Goal: Information Seeking & Learning: Learn about a topic

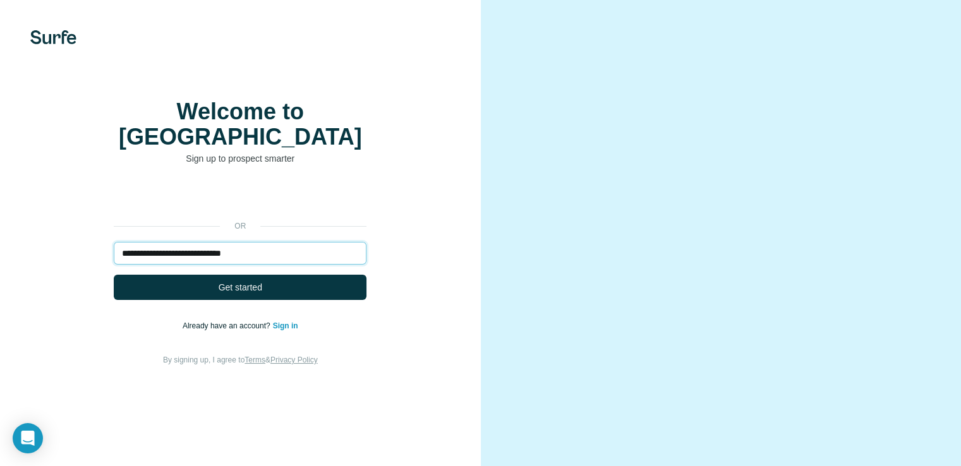
click at [328, 265] on input "**********" at bounding box center [240, 253] width 253 height 23
type input "*"
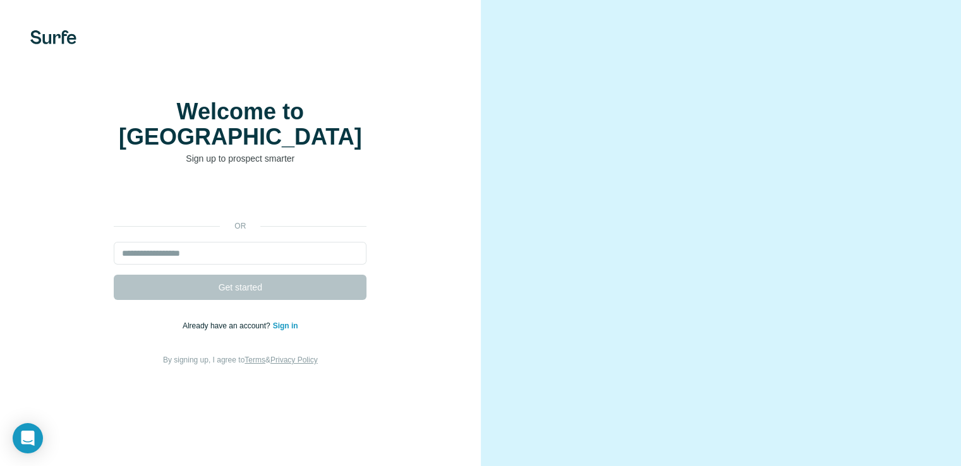
click at [455, 203] on div "Welcome to Surfe Sign up to prospect smarter or Get started Already have an acc…" at bounding box center [240, 233] width 481 height 466
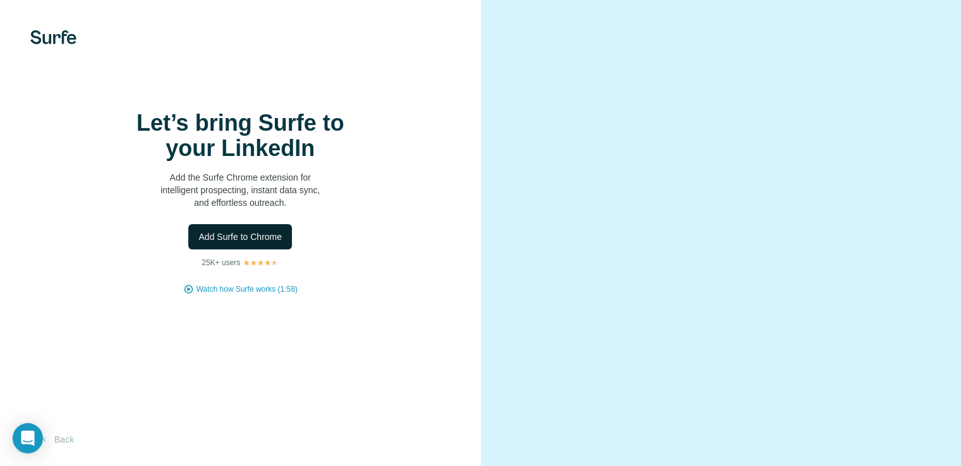
click at [250, 243] on span "Add Surfe to Chrome" at bounding box center [239, 237] width 83 height 13
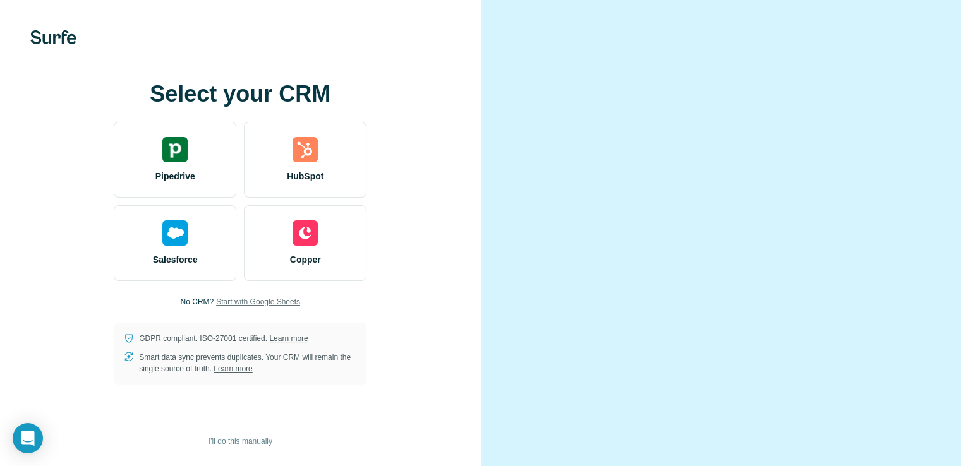
click at [266, 308] on span "Start with Google Sheets" at bounding box center [258, 301] width 84 height 11
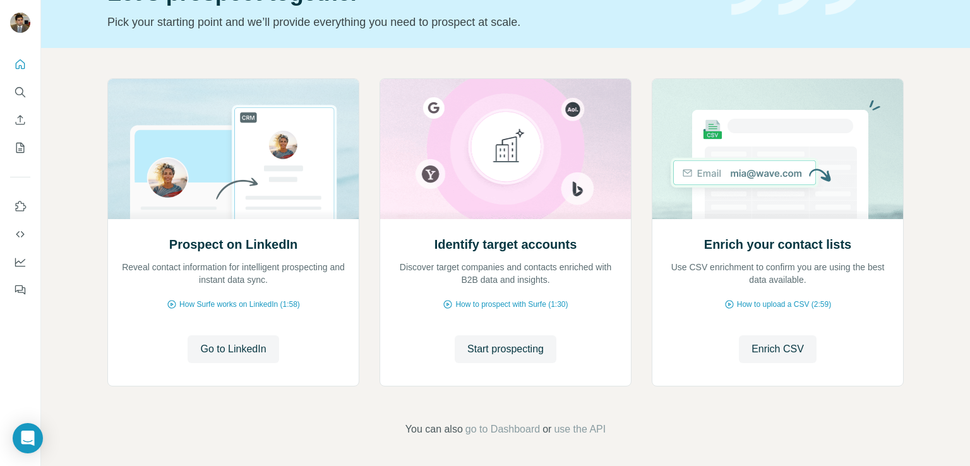
scroll to position [80, 0]
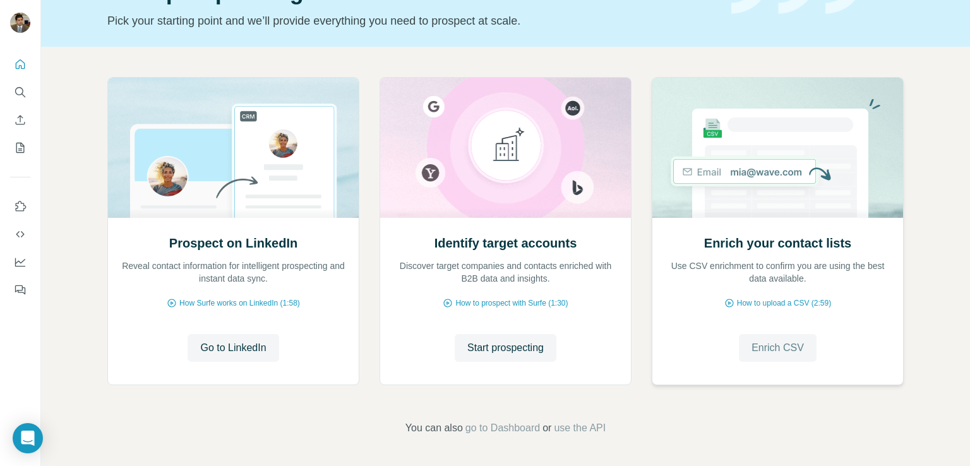
click at [778, 348] on span "Enrich CSV" at bounding box center [778, 347] width 52 height 15
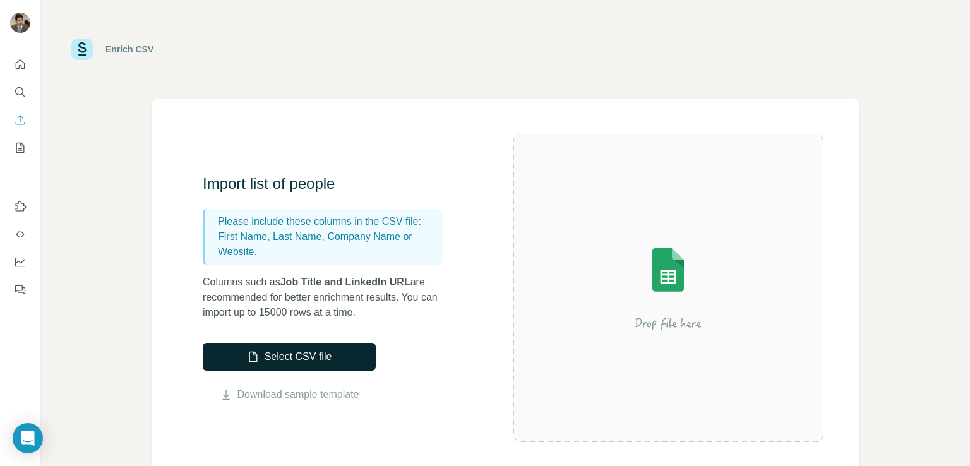
click at [296, 353] on button "Select CSV file" at bounding box center [289, 357] width 173 height 28
click at [656, 282] on img at bounding box center [668, 288] width 227 height 152
click at [296, 362] on button "Select CSV file" at bounding box center [289, 357] width 173 height 28
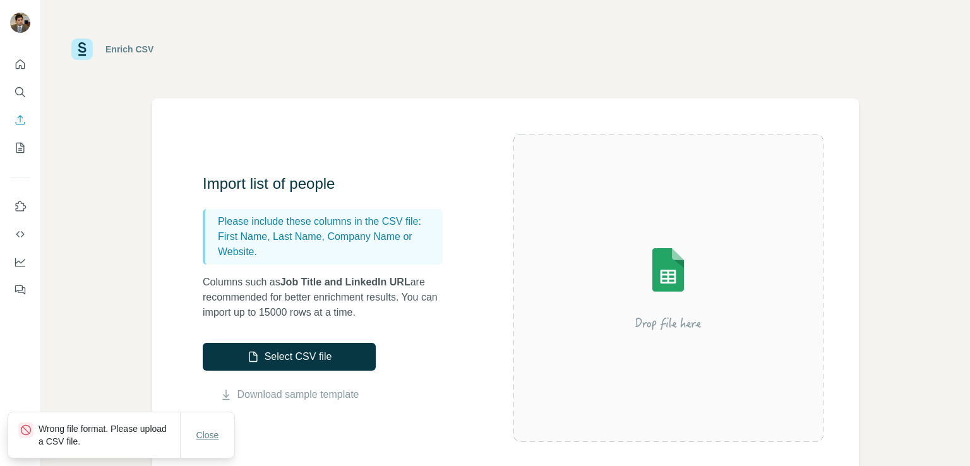
click at [197, 439] on span "Close" at bounding box center [207, 435] width 23 height 13
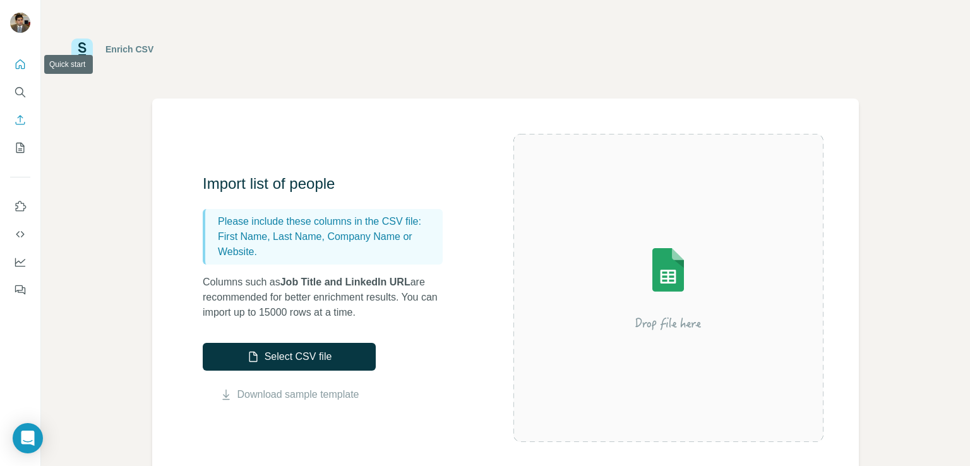
click at [18, 67] on icon "Quick start" at bounding box center [20, 64] width 13 height 13
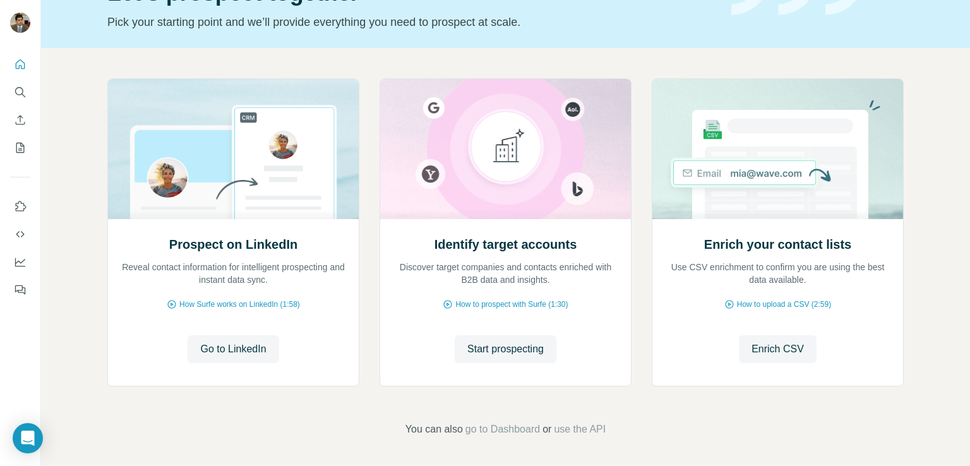
scroll to position [80, 0]
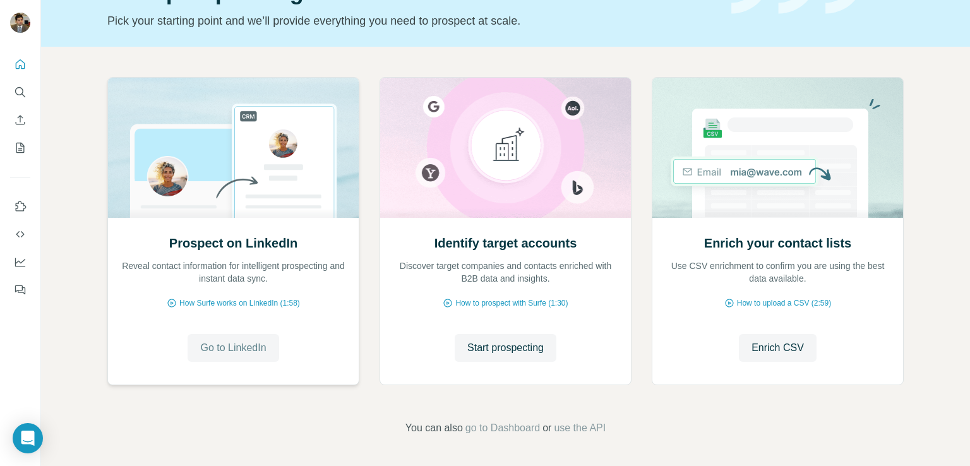
click at [229, 346] on span "Go to LinkedIn" at bounding box center [233, 347] width 66 height 15
click at [497, 349] on span "Start prospecting" at bounding box center [505, 347] width 76 height 15
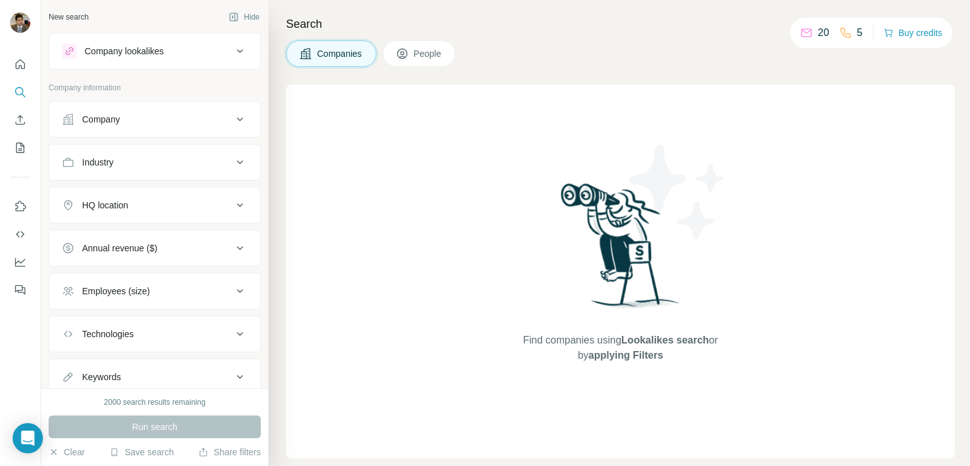
click at [189, 119] on div "Company" at bounding box center [147, 119] width 171 height 13
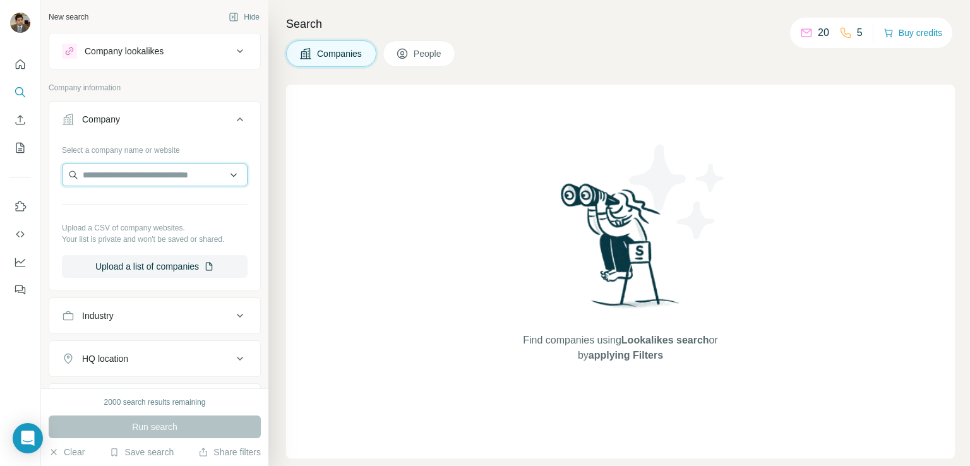
click at [117, 175] on input "text" at bounding box center [155, 175] width 186 height 23
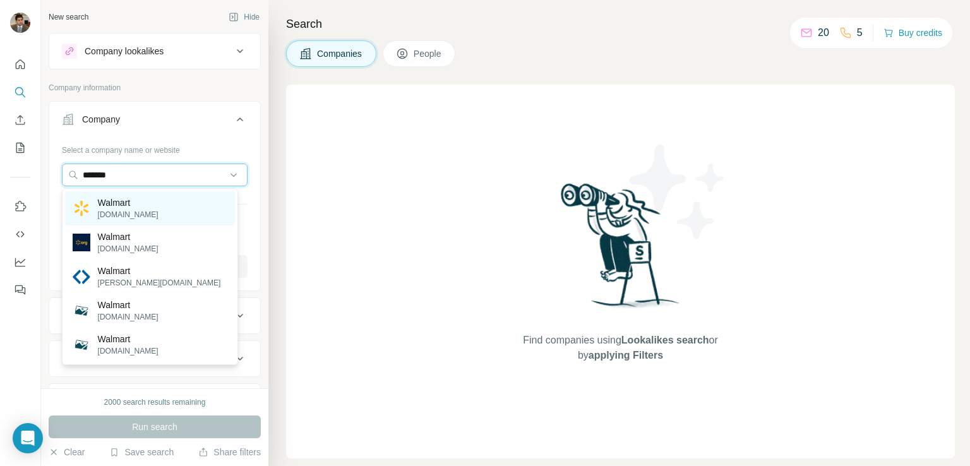
type input "*******"
click at [196, 195] on div "Walmart walmart.com" at bounding box center [150, 208] width 170 height 34
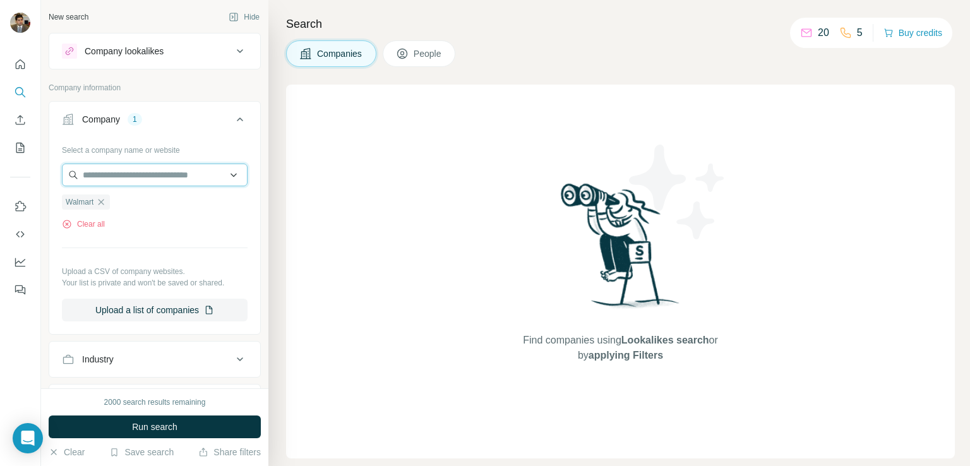
click at [187, 180] on input "text" at bounding box center [155, 175] width 186 height 23
click at [215, 175] on input "text" at bounding box center [155, 175] width 186 height 23
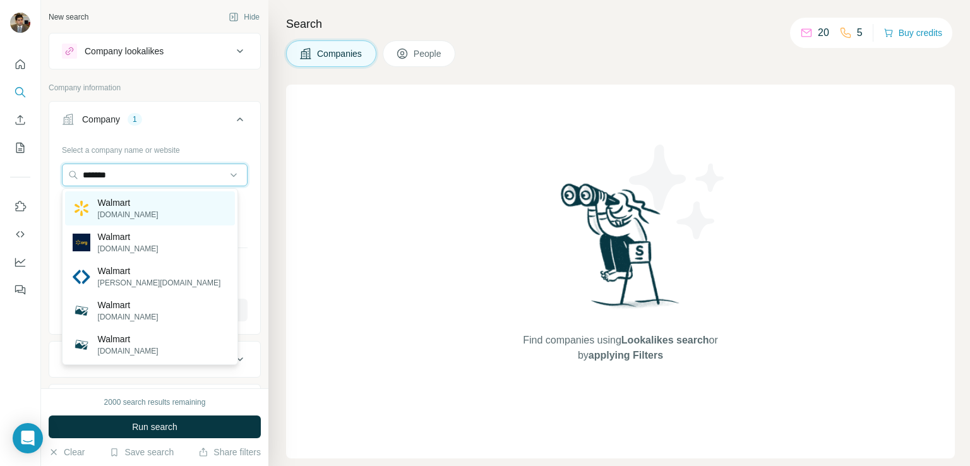
type input "*******"
click at [117, 215] on p "walmart.com" at bounding box center [128, 214] width 61 height 11
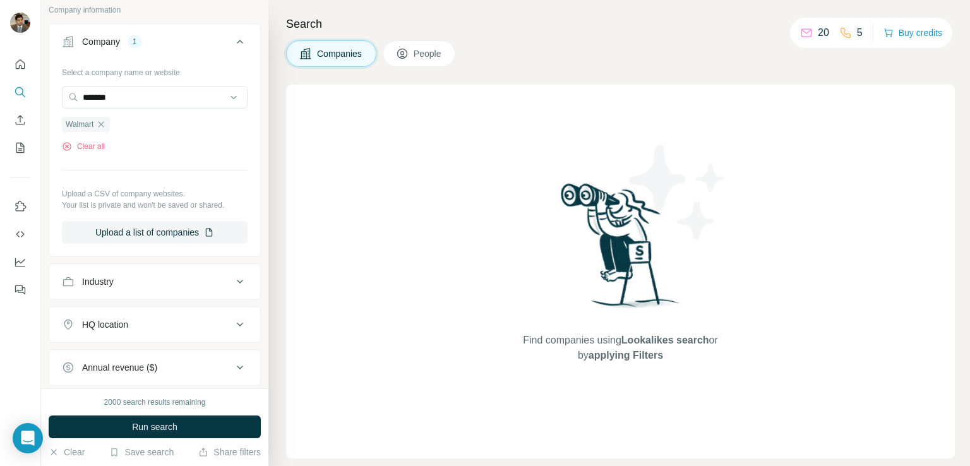
scroll to position [84, 0]
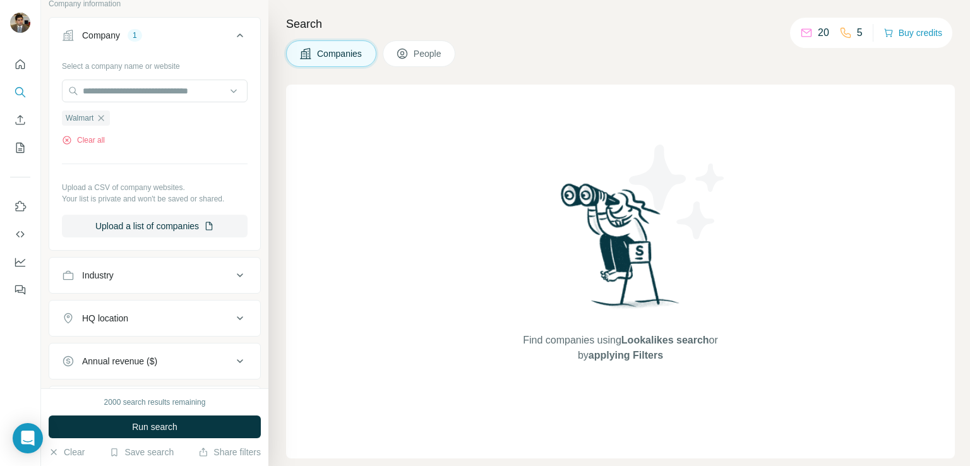
click at [149, 273] on div "Industry" at bounding box center [147, 275] width 171 height 13
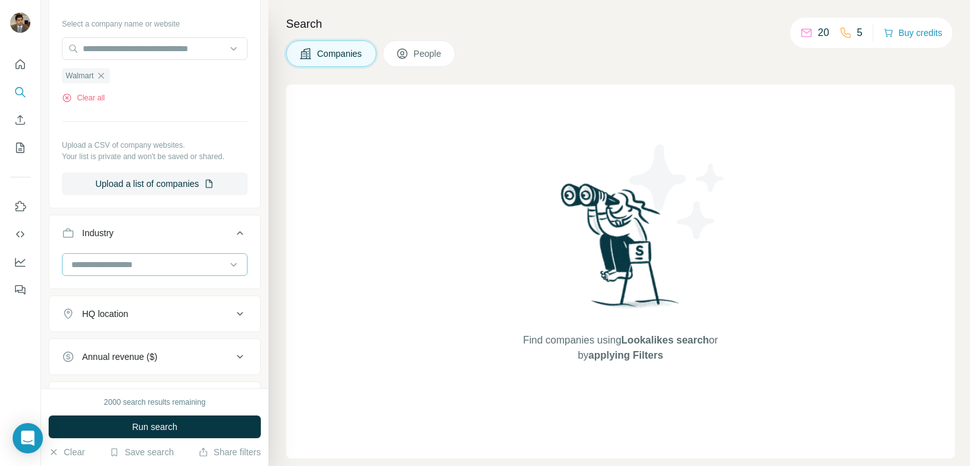
click at [138, 260] on input at bounding box center [148, 265] width 156 height 14
type input "*"
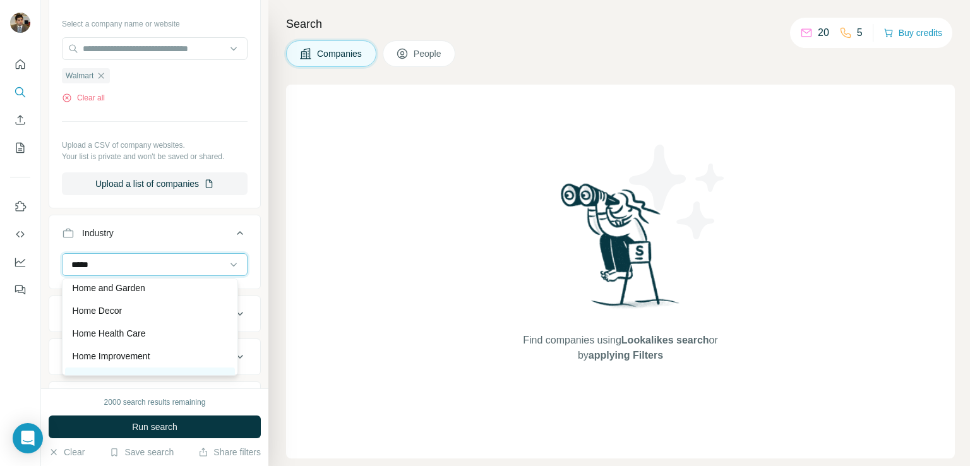
scroll to position [0, 0]
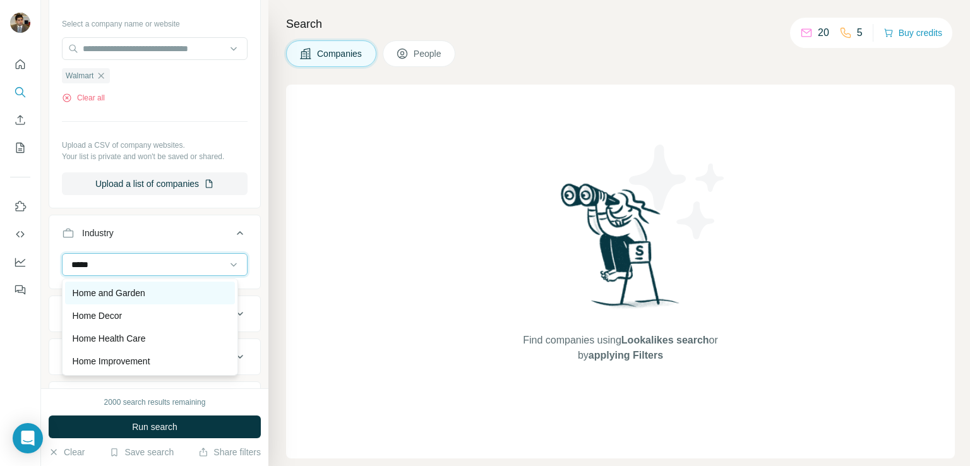
type input "****"
click at [98, 294] on p "Home and Garden" at bounding box center [109, 293] width 73 height 13
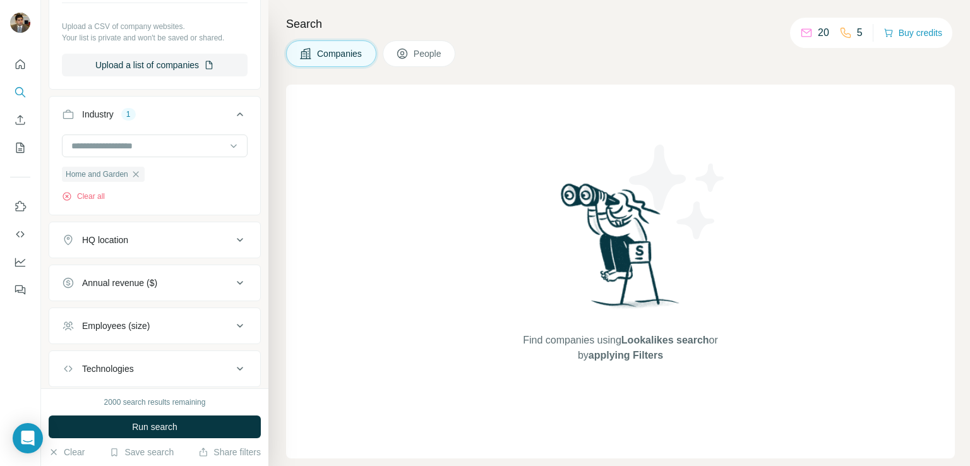
scroll to position [253, 0]
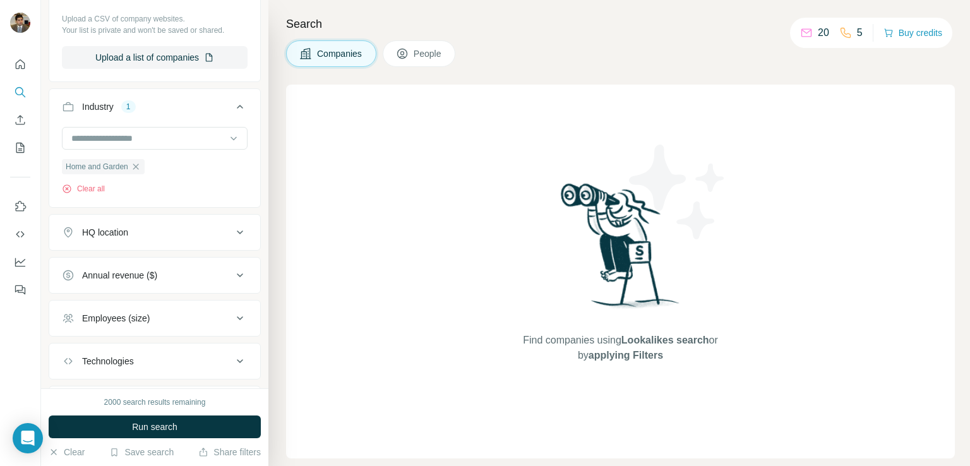
click at [143, 234] on div "HQ location" at bounding box center [147, 232] width 171 height 13
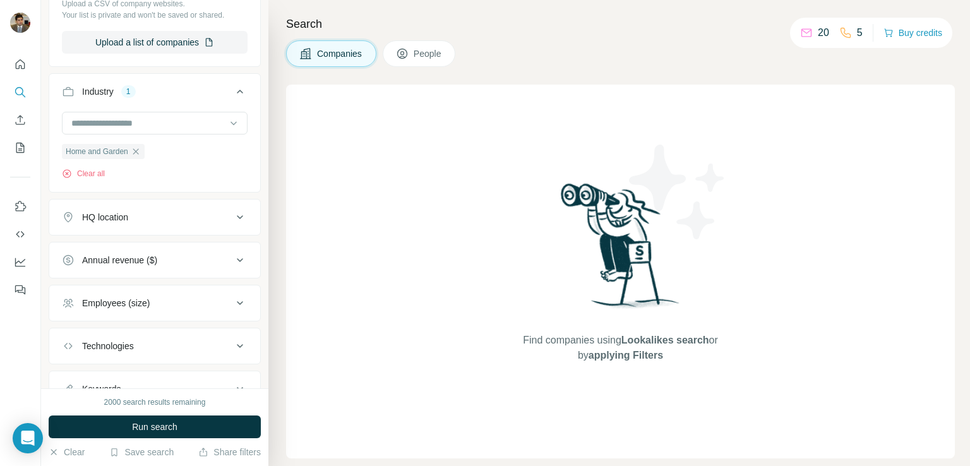
scroll to position [316, 0]
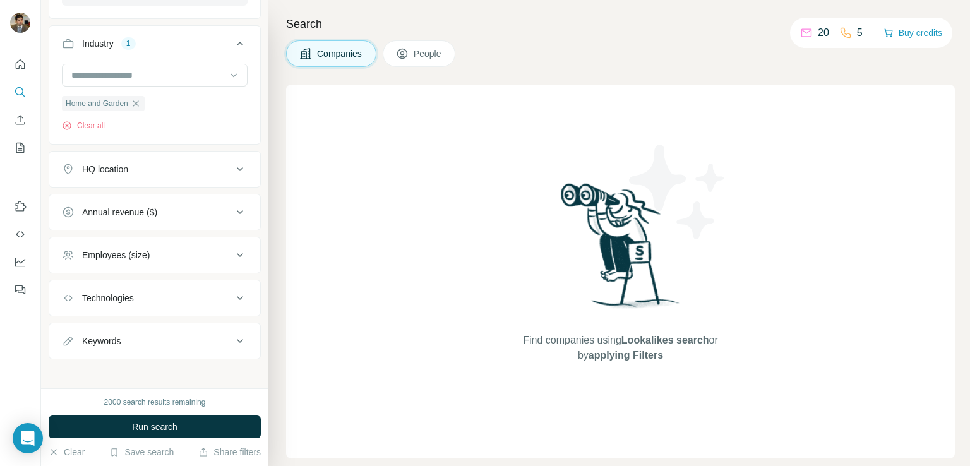
click at [184, 212] on div "Annual revenue ($)" at bounding box center [147, 212] width 171 height 13
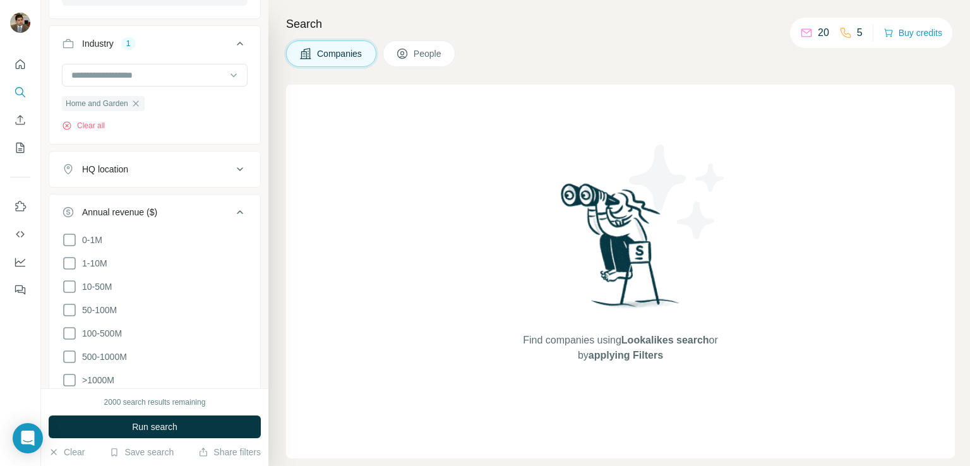
click at [184, 212] on div "Annual revenue ($)" at bounding box center [147, 212] width 171 height 13
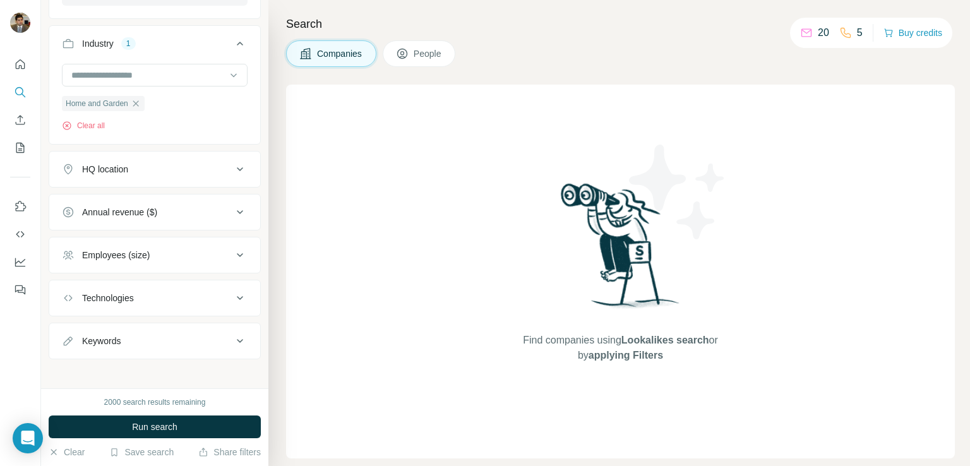
scroll to position [321, 0]
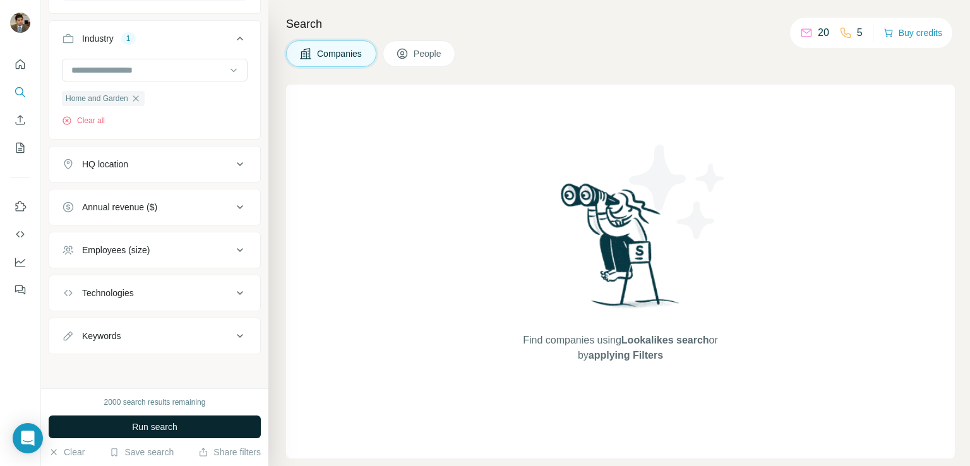
click at [157, 431] on span "Run search" at bounding box center [154, 427] width 45 height 13
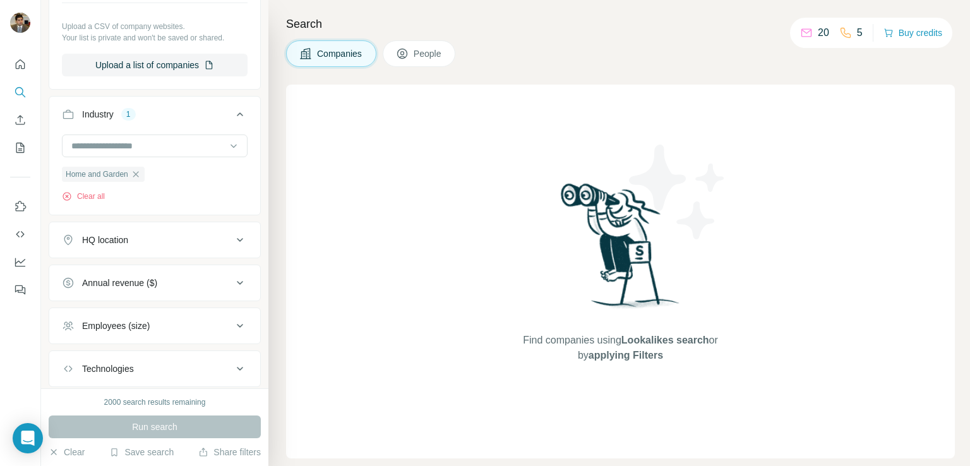
scroll to position [279, 0]
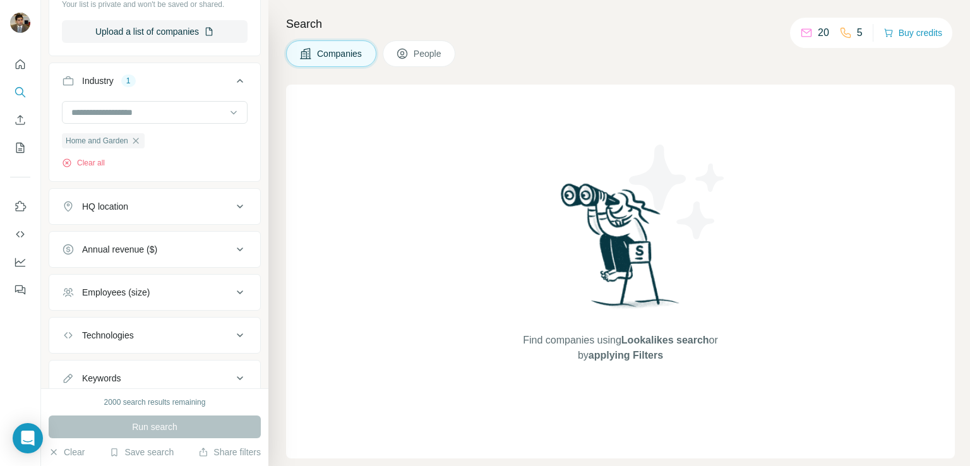
click at [222, 204] on button "HQ location" at bounding box center [154, 206] width 211 height 30
click at [232, 209] on icon at bounding box center [239, 206] width 15 height 15
click at [133, 238] on input "text" at bounding box center [155, 238] width 186 height 23
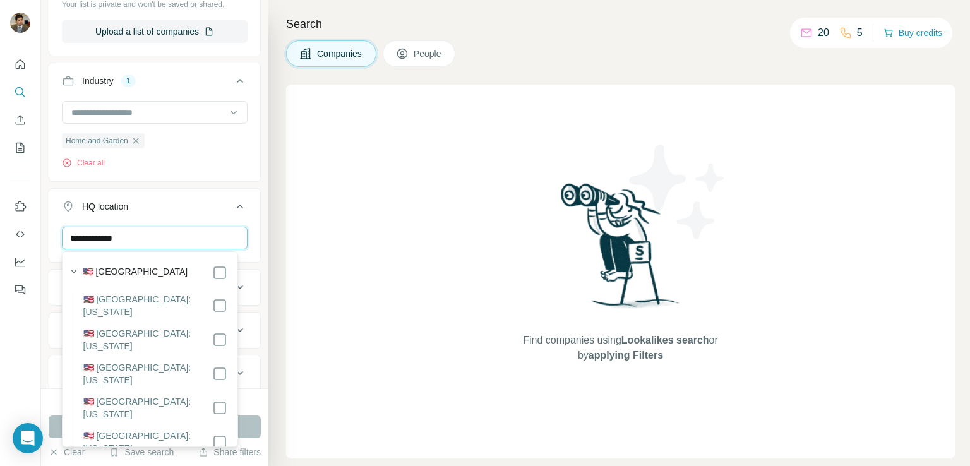
scroll to position [0, 0]
type input "**********"
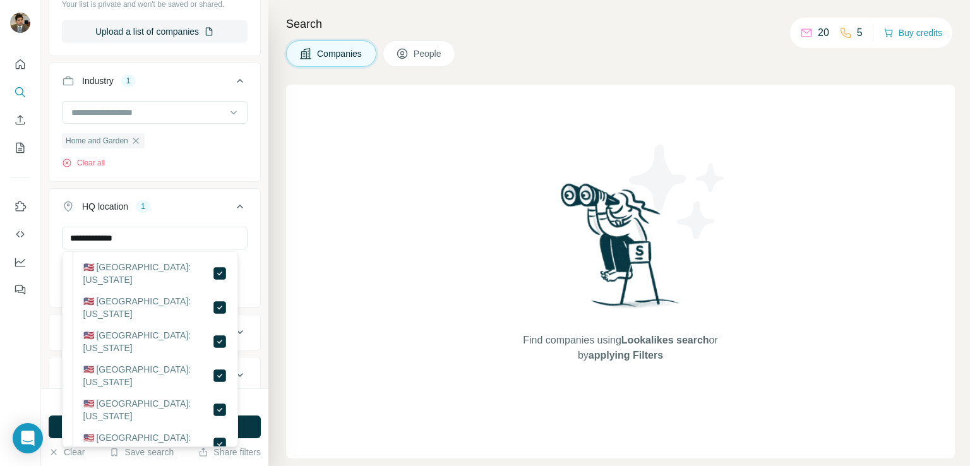
scroll to position [105, 0]
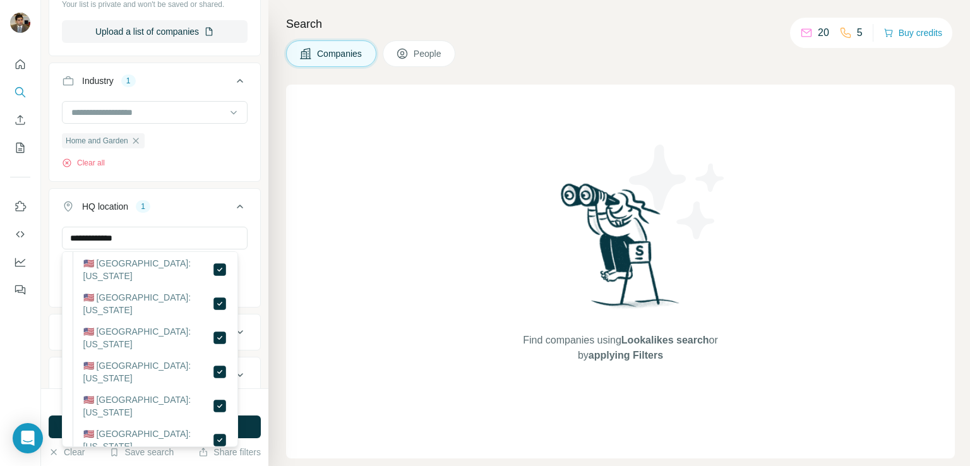
click at [328, 193] on div "Find companies using Lookalikes search or by applying Filters" at bounding box center [620, 272] width 669 height 374
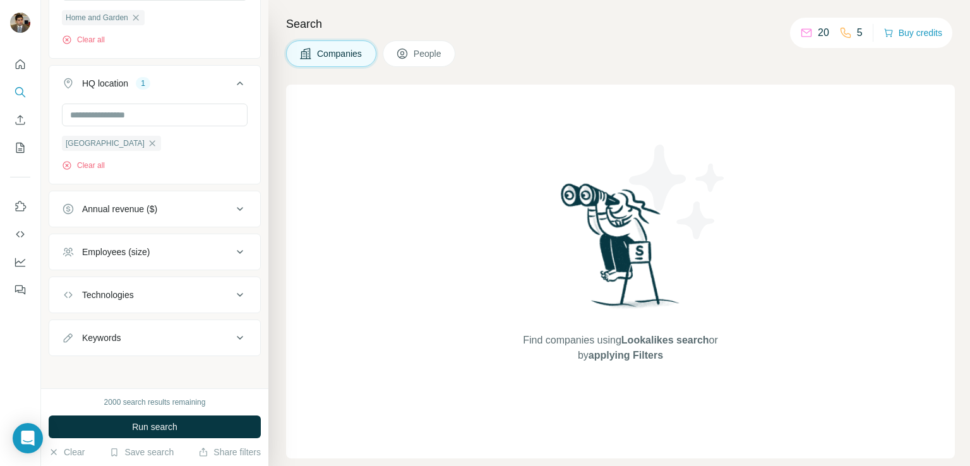
scroll to position [404, 0]
click at [179, 212] on div "Annual revenue ($)" at bounding box center [147, 206] width 171 height 13
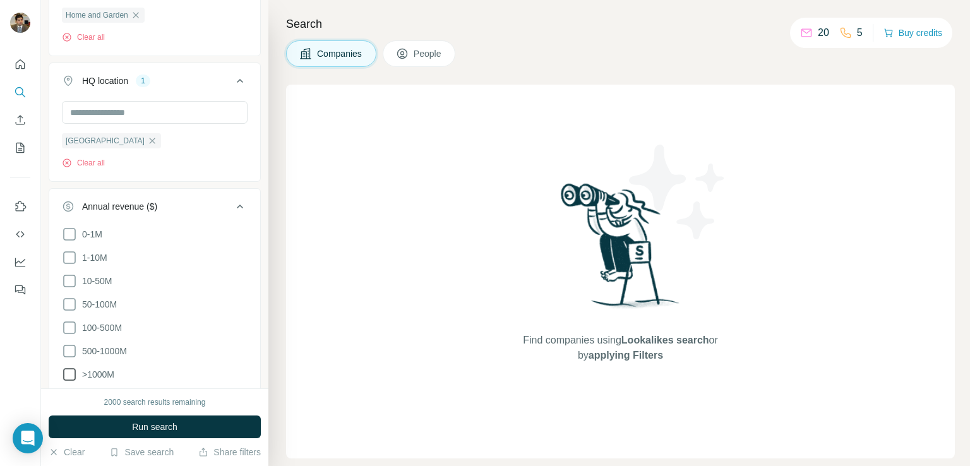
click at [63, 372] on icon at bounding box center [69, 374] width 13 height 13
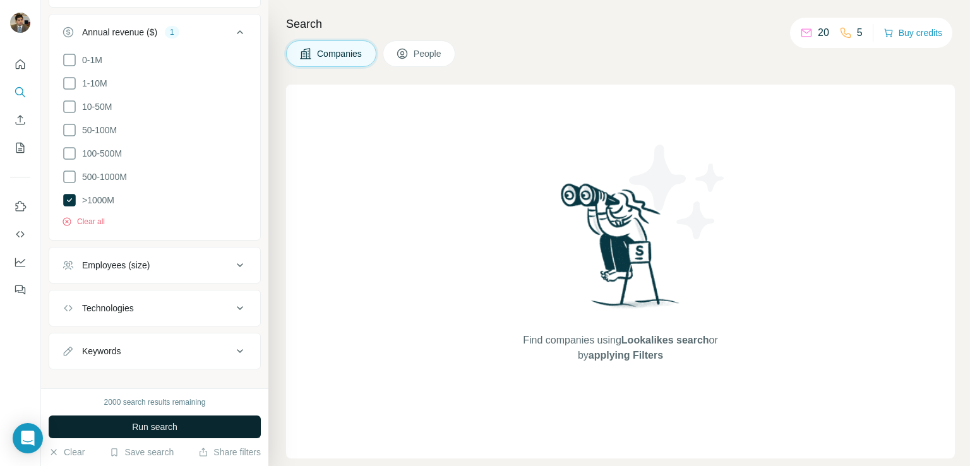
scroll to position [593, 0]
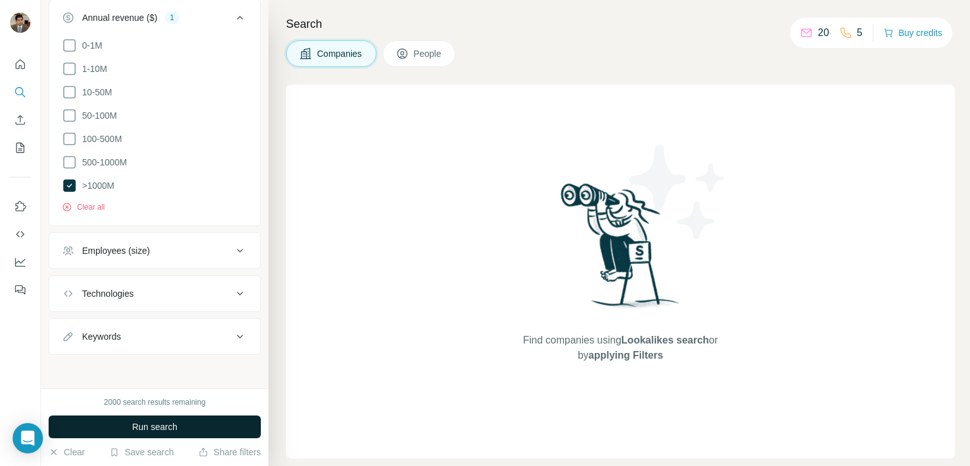
click at [139, 255] on div "Employees (size)" at bounding box center [116, 250] width 68 height 13
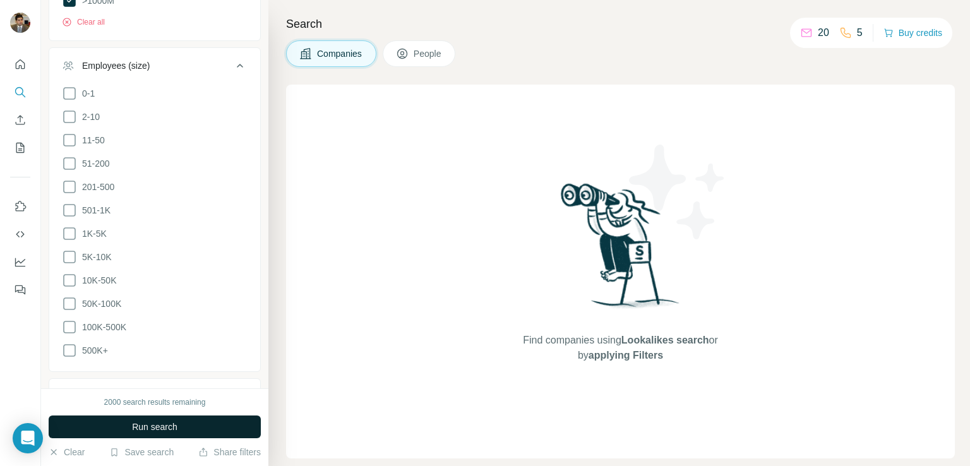
scroll to position [803, 0]
click at [67, 278] on icon at bounding box center [69, 278] width 15 height 15
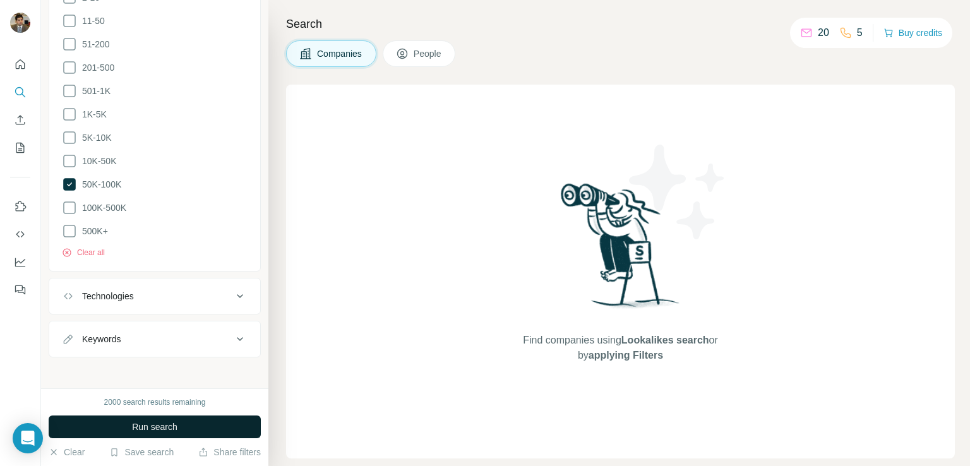
scroll to position [899, 0]
click at [168, 285] on button "Technologies" at bounding box center [154, 295] width 211 height 30
click at [168, 289] on div "Technologies" at bounding box center [147, 295] width 171 height 13
click at [165, 339] on div "Keywords" at bounding box center [147, 338] width 171 height 13
click at [133, 363] on input "text" at bounding box center [142, 369] width 160 height 23
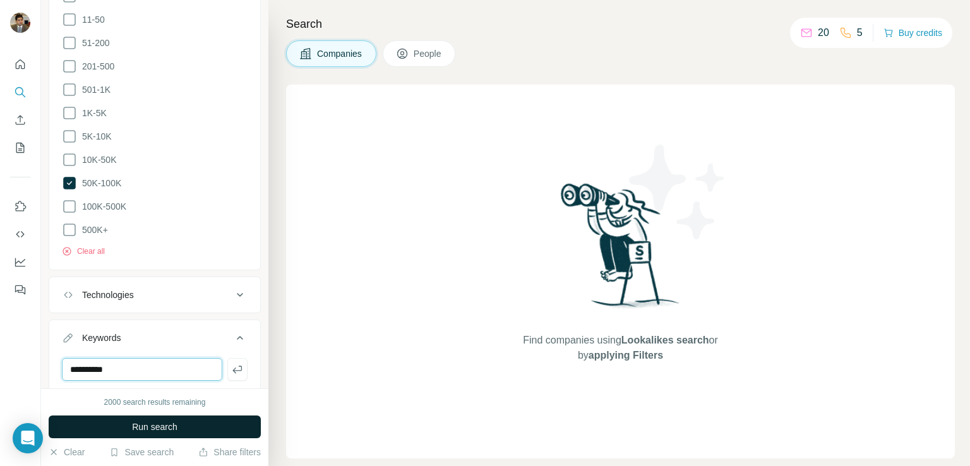
type input "**********"
click at [166, 431] on span "Run search" at bounding box center [154, 427] width 45 height 13
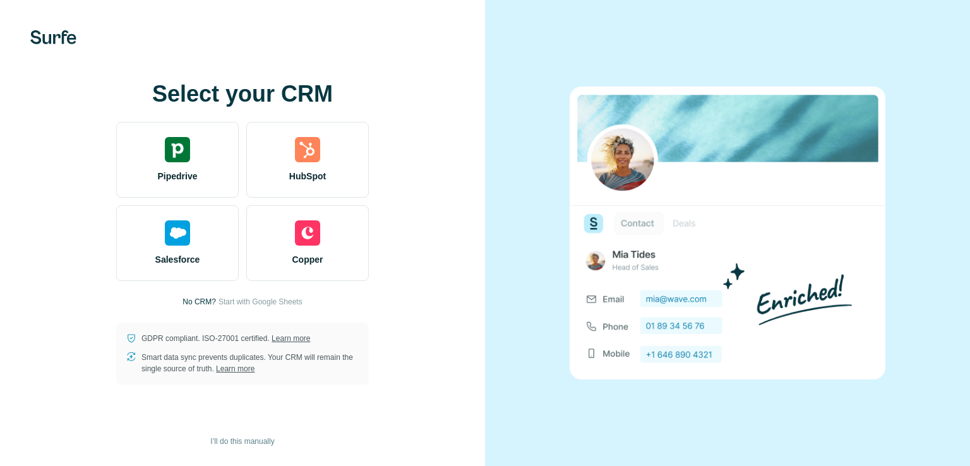
click at [266, 299] on span "Start with Google Sheets" at bounding box center [261, 301] width 84 height 11
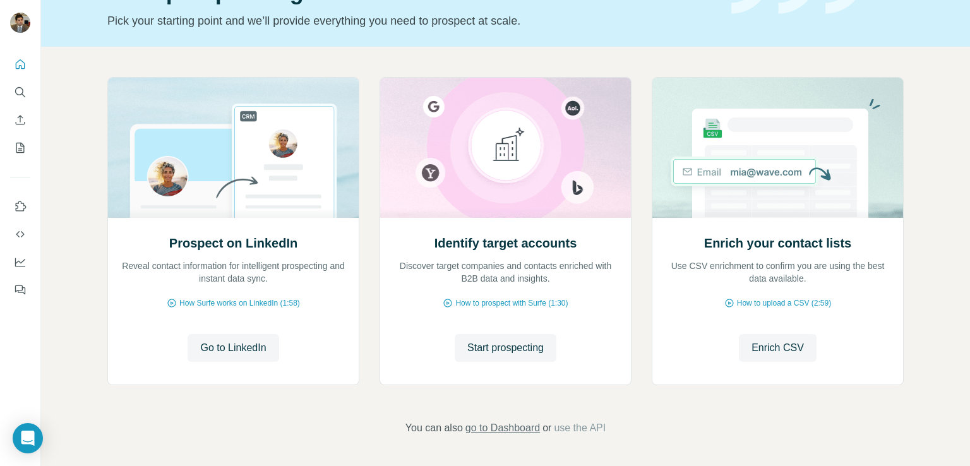
click at [495, 426] on span "go to Dashboard" at bounding box center [503, 428] width 75 height 15
click at [222, 347] on span "Go to LinkedIn" at bounding box center [233, 347] width 66 height 15
click at [496, 349] on span "Start prospecting" at bounding box center [505, 347] width 76 height 15
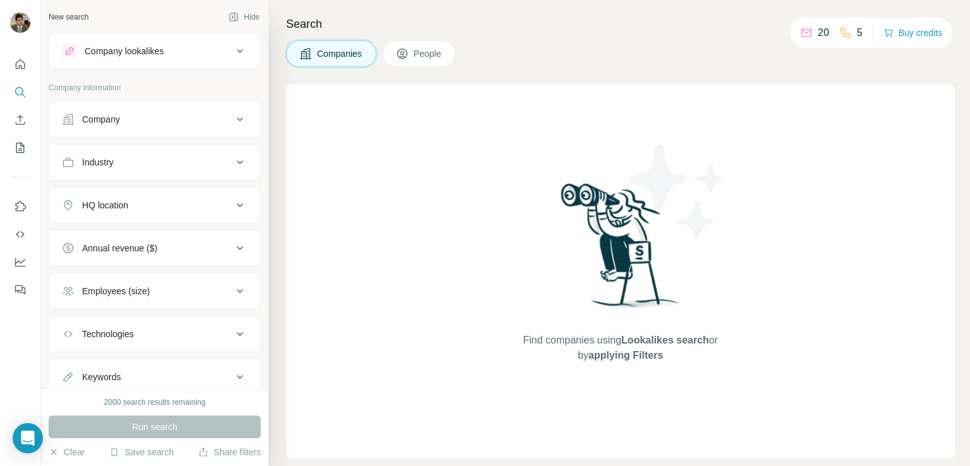
click at [157, 122] on div "Company" at bounding box center [147, 119] width 171 height 13
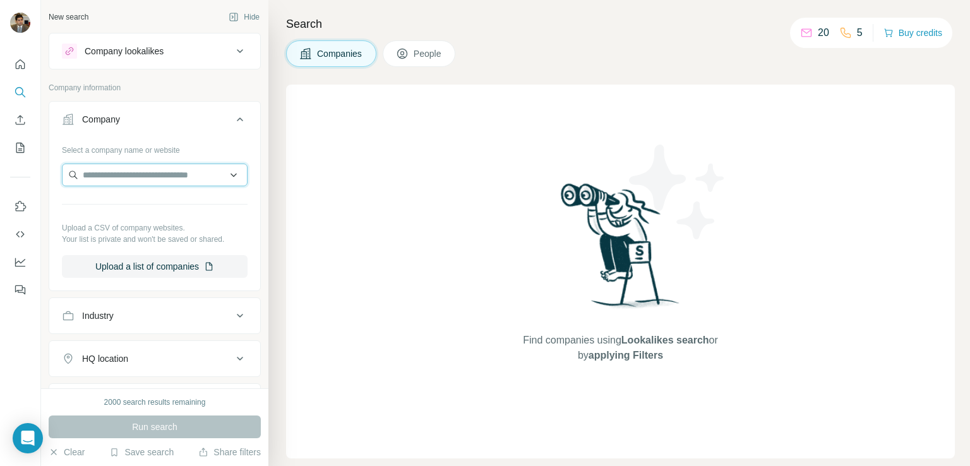
click at [147, 172] on input "text" at bounding box center [155, 175] width 186 height 23
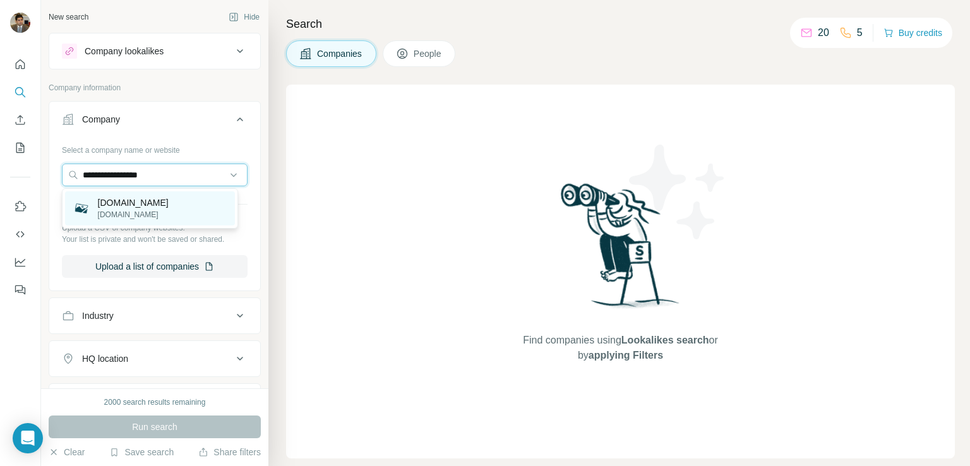
type input "**********"
click at [155, 205] on p "[DOMAIN_NAME]" at bounding box center [133, 202] width 71 height 13
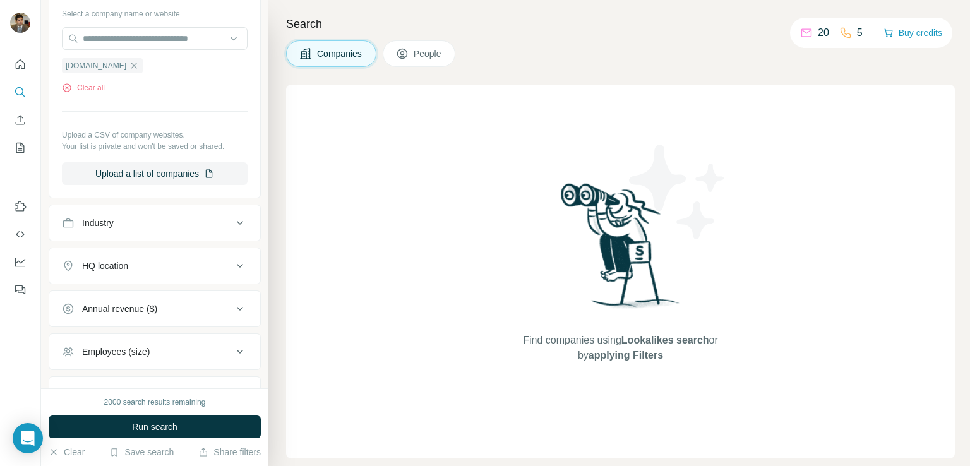
scroll to position [147, 0]
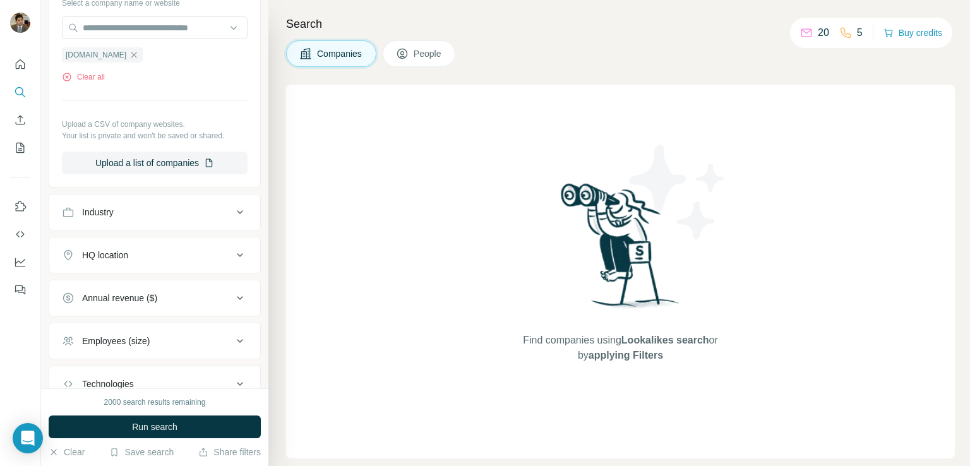
click at [143, 215] on div "Industry" at bounding box center [147, 212] width 171 height 13
click at [123, 248] on input at bounding box center [148, 244] width 156 height 14
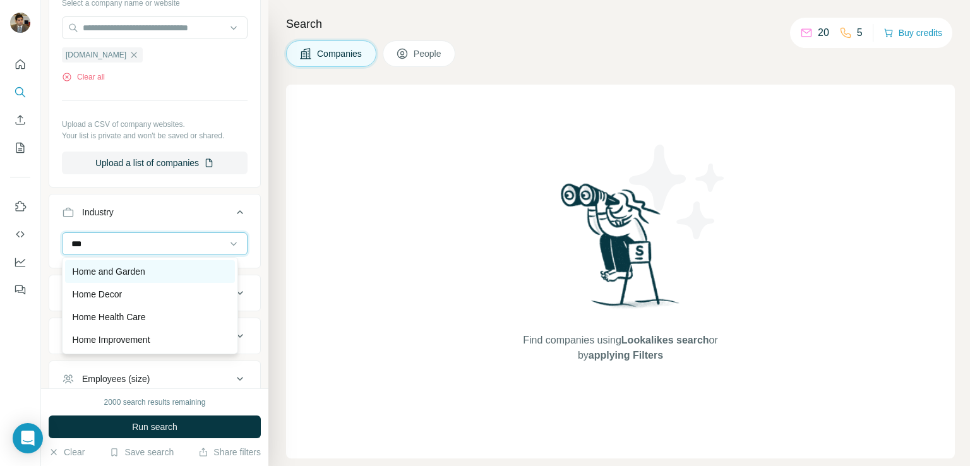
type input "***"
click at [136, 274] on p "Home and Garden" at bounding box center [109, 271] width 73 height 13
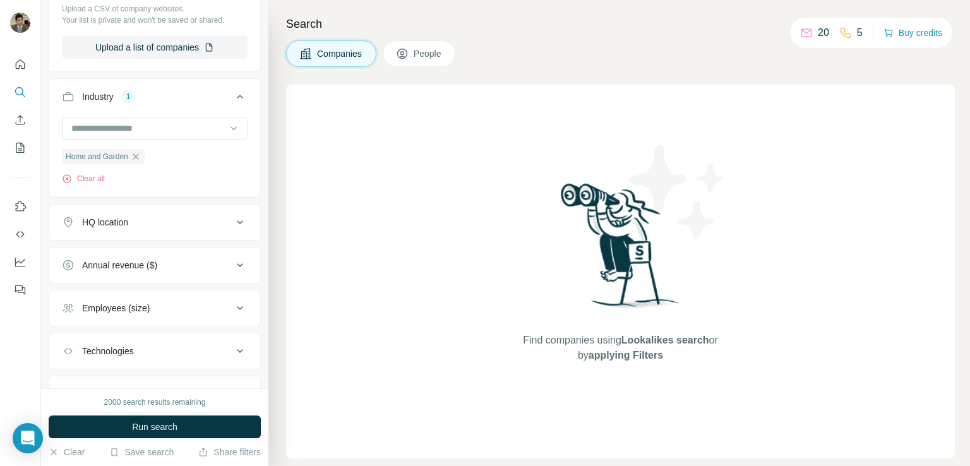
scroll to position [273, 0]
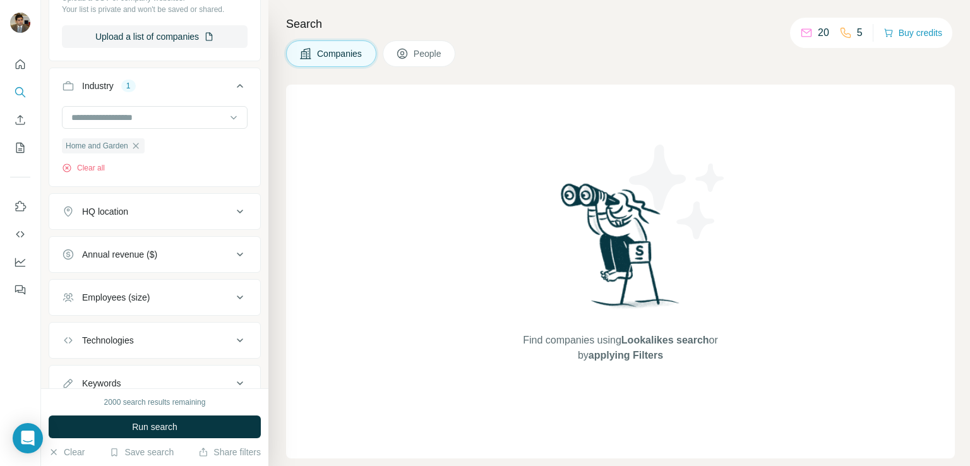
click at [123, 208] on div "HQ location" at bounding box center [105, 211] width 46 height 13
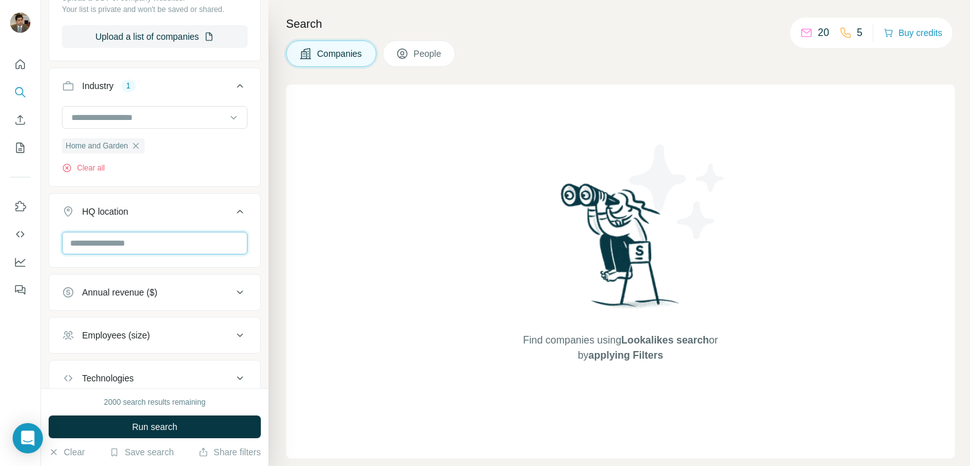
click at [112, 246] on input "text" at bounding box center [155, 243] width 186 height 23
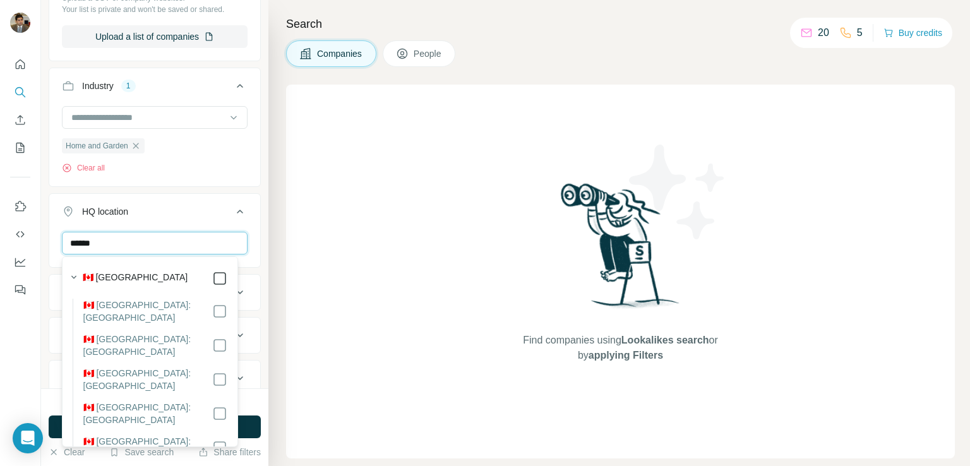
type input "******"
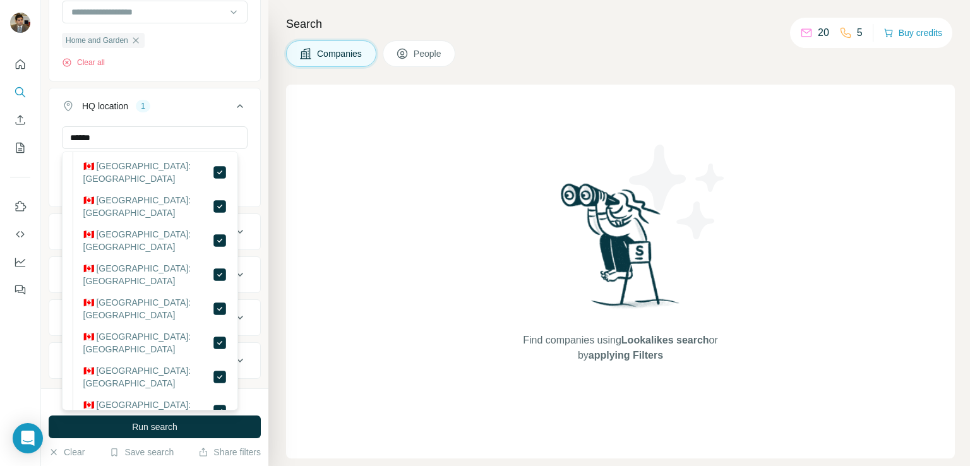
scroll to position [126, 0]
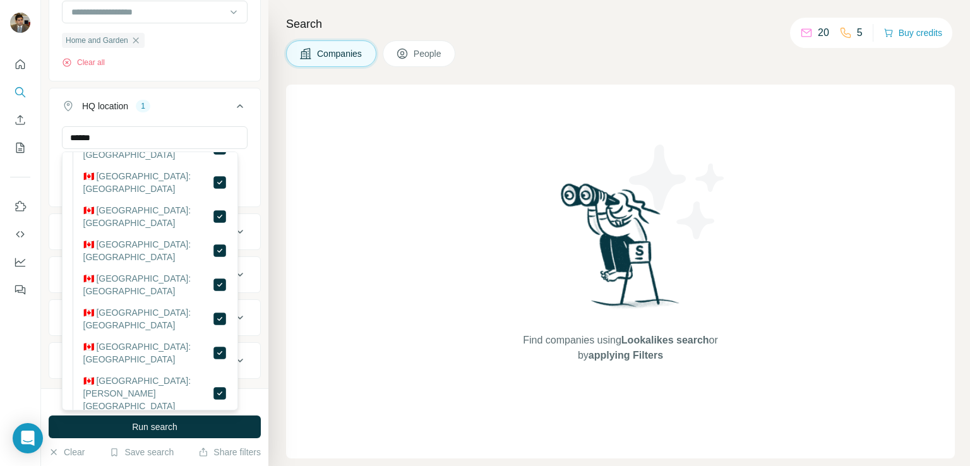
click at [256, 263] on div "New search Hide Company lookalikes Company information Company 1 Select a compa…" at bounding box center [154, 194] width 227 height 388
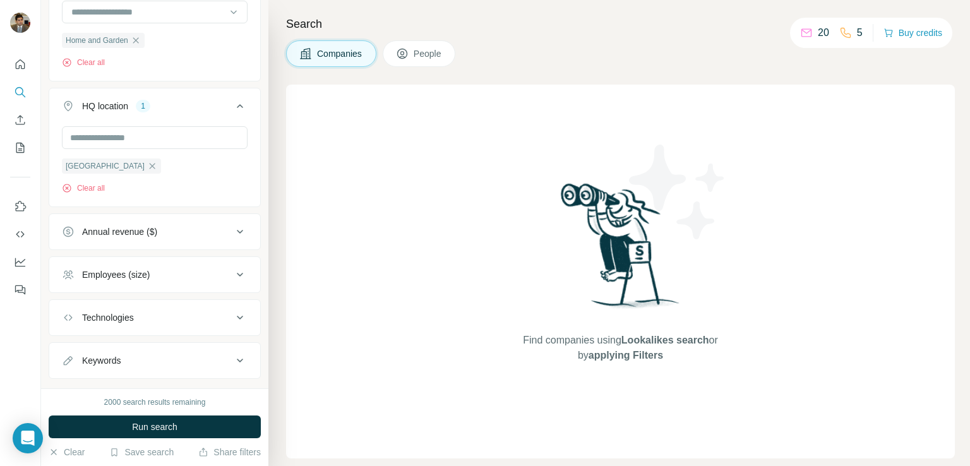
click at [126, 236] on div "Annual revenue ($)" at bounding box center [119, 231] width 75 height 13
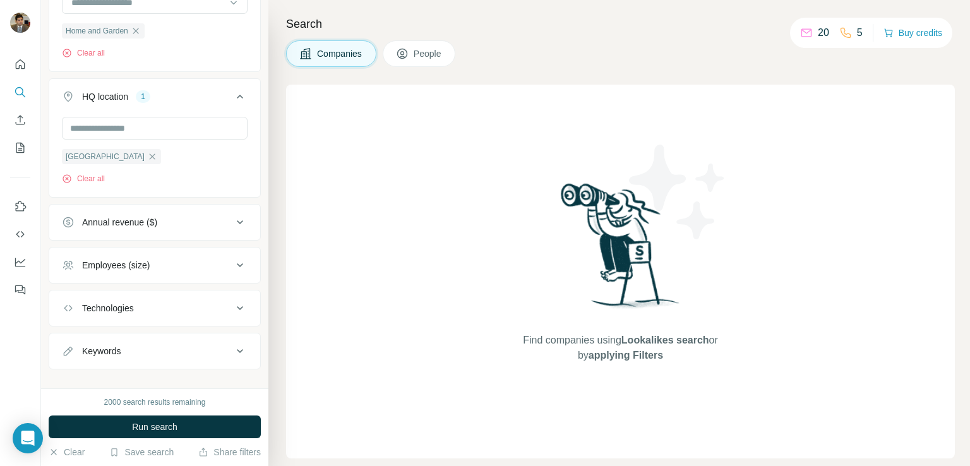
scroll to position [404, 0]
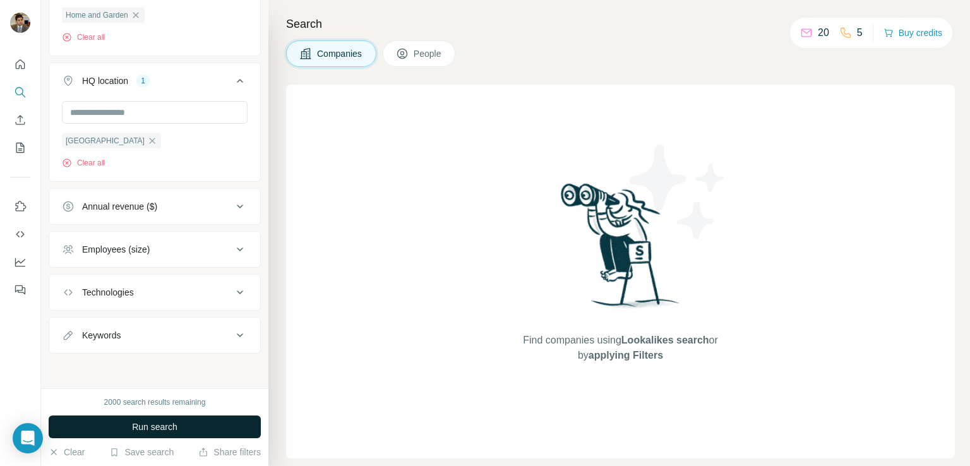
click at [151, 428] on span "Run search" at bounding box center [154, 427] width 45 height 13
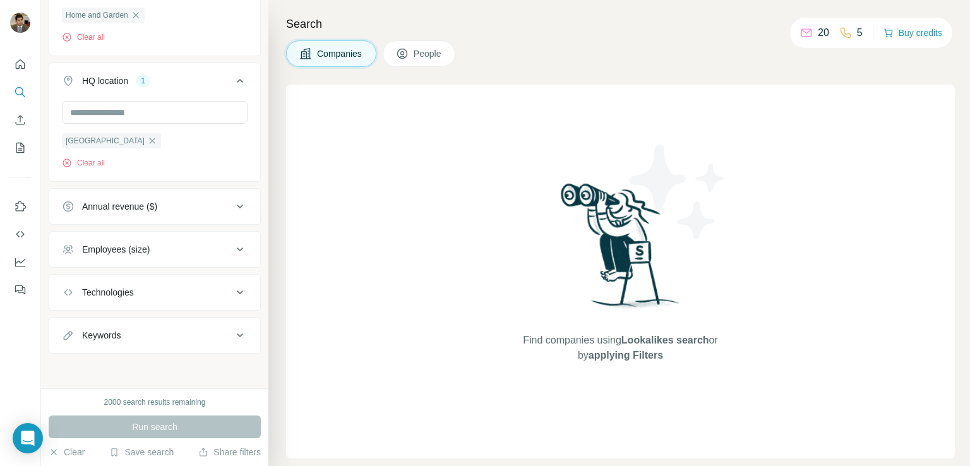
click at [432, 41] on button "People" at bounding box center [419, 53] width 73 height 27
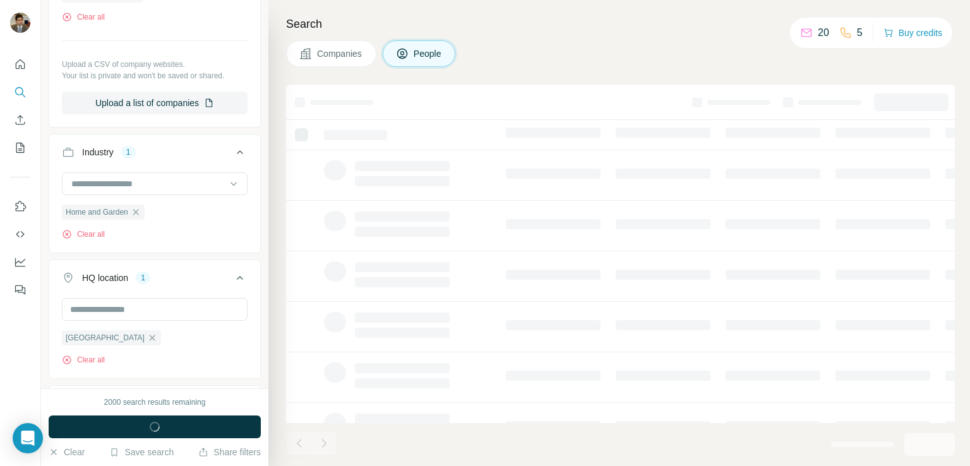
scroll to position [600, 0]
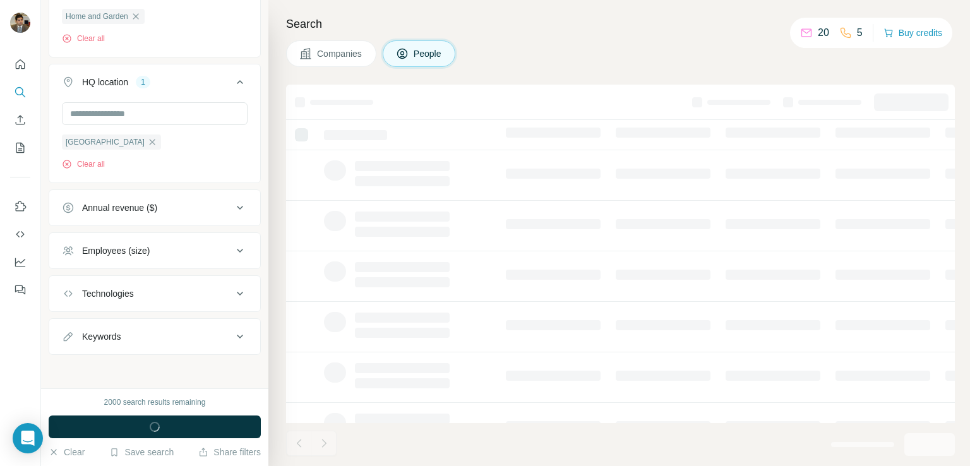
click at [426, 61] on button "People" at bounding box center [419, 53] width 73 height 27
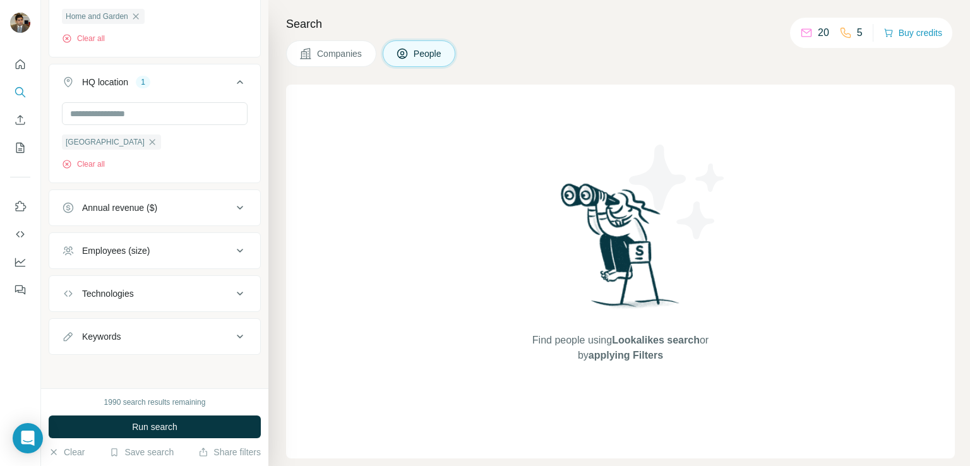
click at [327, 50] on span "Companies" at bounding box center [340, 53] width 46 height 13
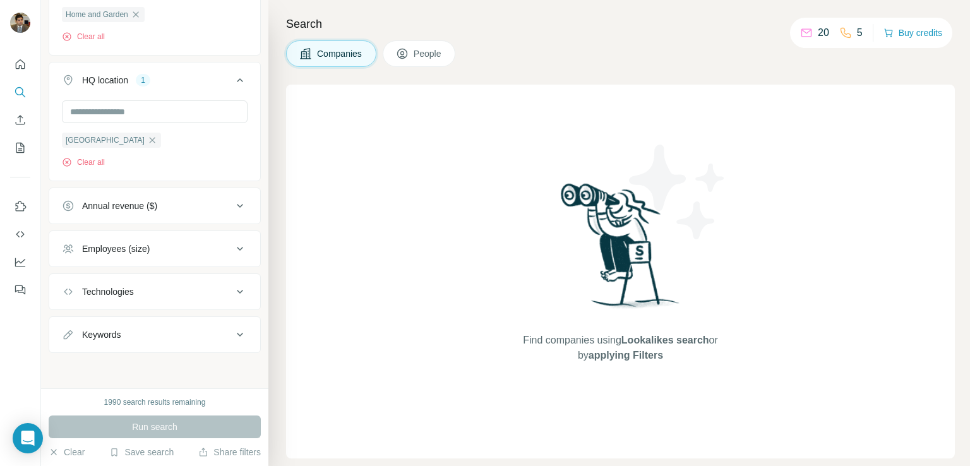
scroll to position [404, 0]
click at [803, 34] on icon at bounding box center [806, 33] width 13 height 13
click at [150, 85] on div "1" at bounding box center [143, 80] width 15 height 11
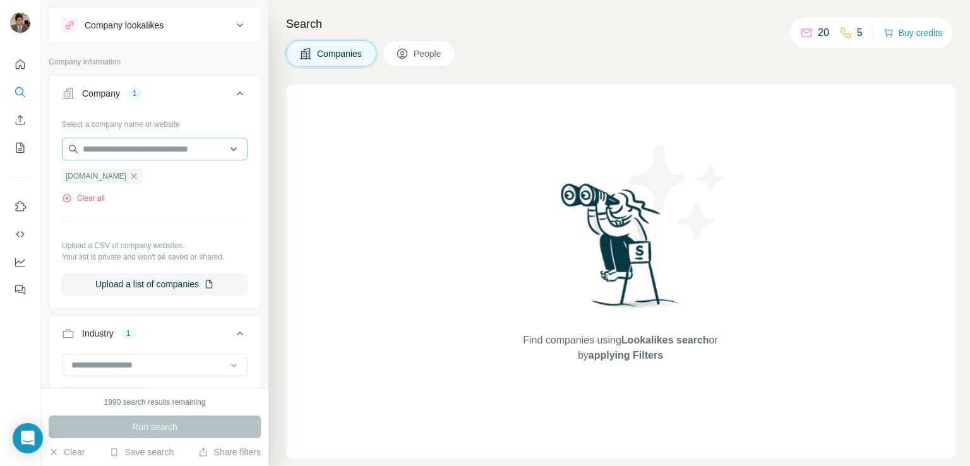
scroll to position [0, 0]
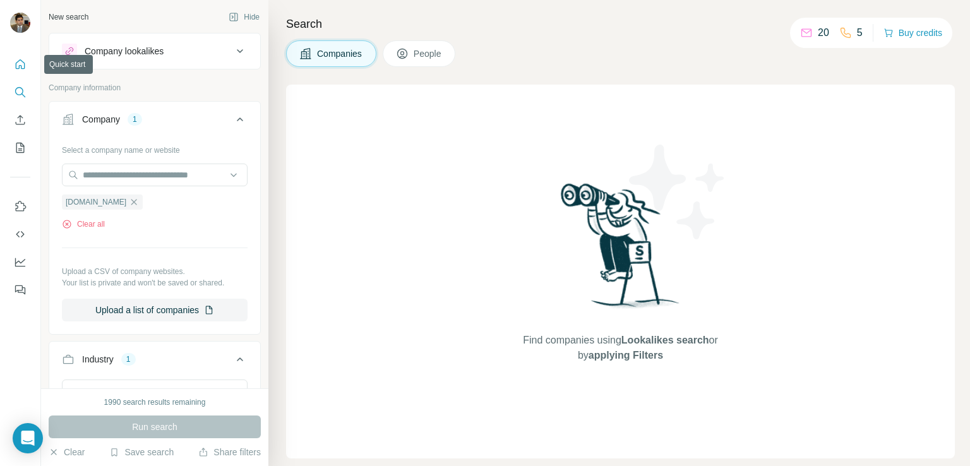
click at [21, 68] on icon "Quick start" at bounding box center [20, 63] width 9 height 9
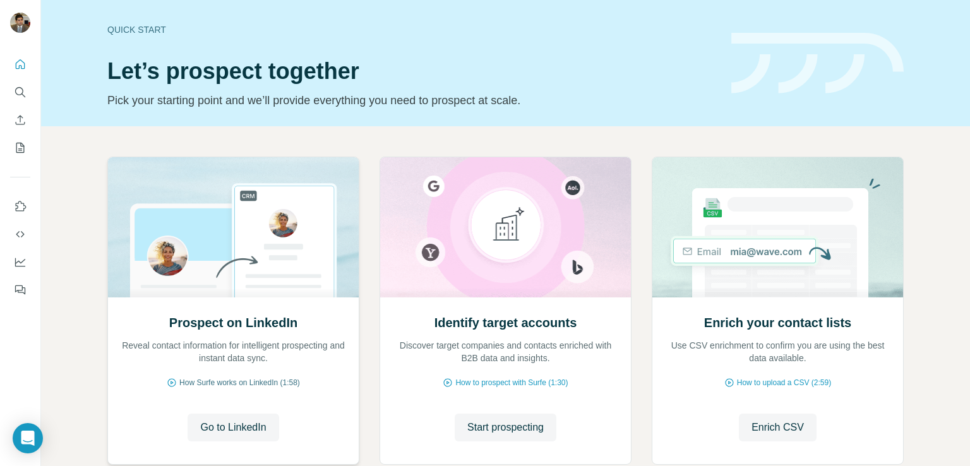
click at [232, 383] on span "How Surfe works on LinkedIn (1:58)" at bounding box center [239, 382] width 121 height 11
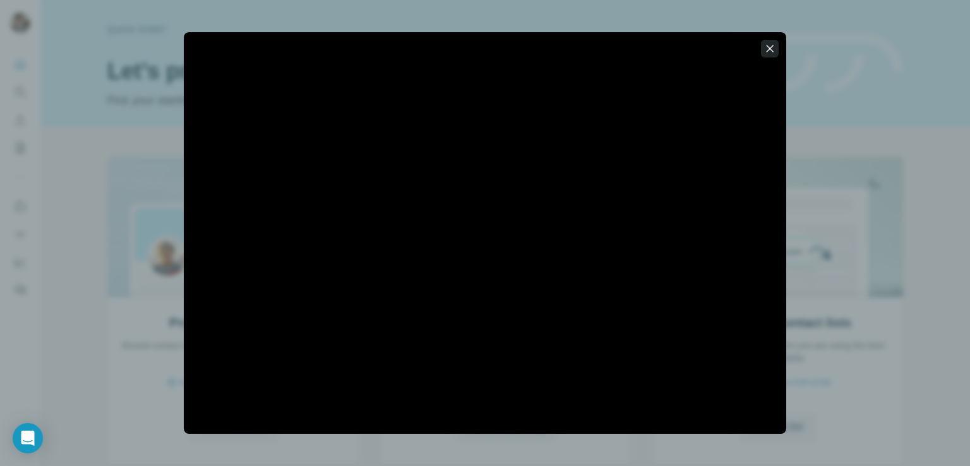
click at [766, 49] on icon "button" at bounding box center [770, 48] width 13 height 13
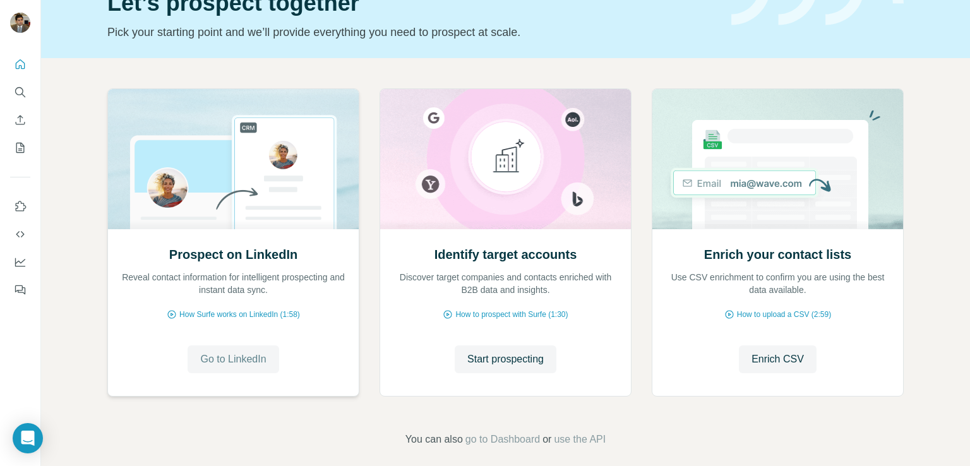
scroll to position [80, 0]
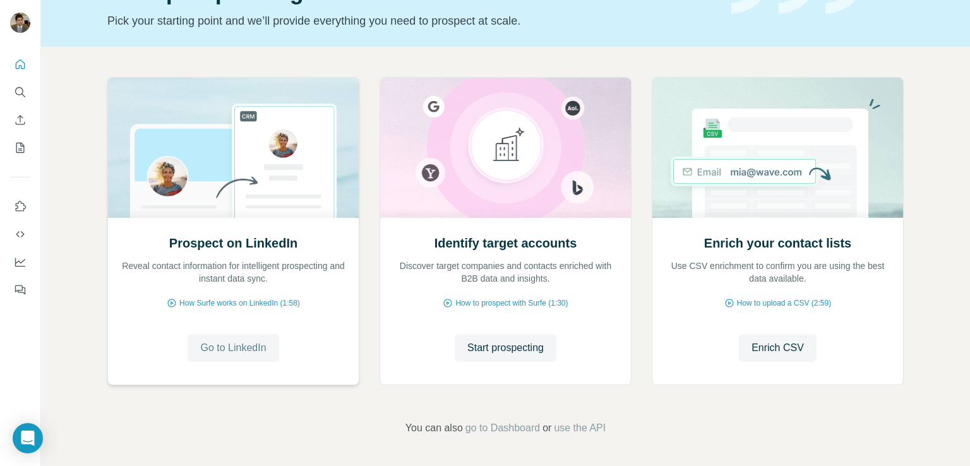
click at [240, 349] on span "Go to LinkedIn" at bounding box center [233, 347] width 66 height 15
